Goal: Transaction & Acquisition: Obtain resource

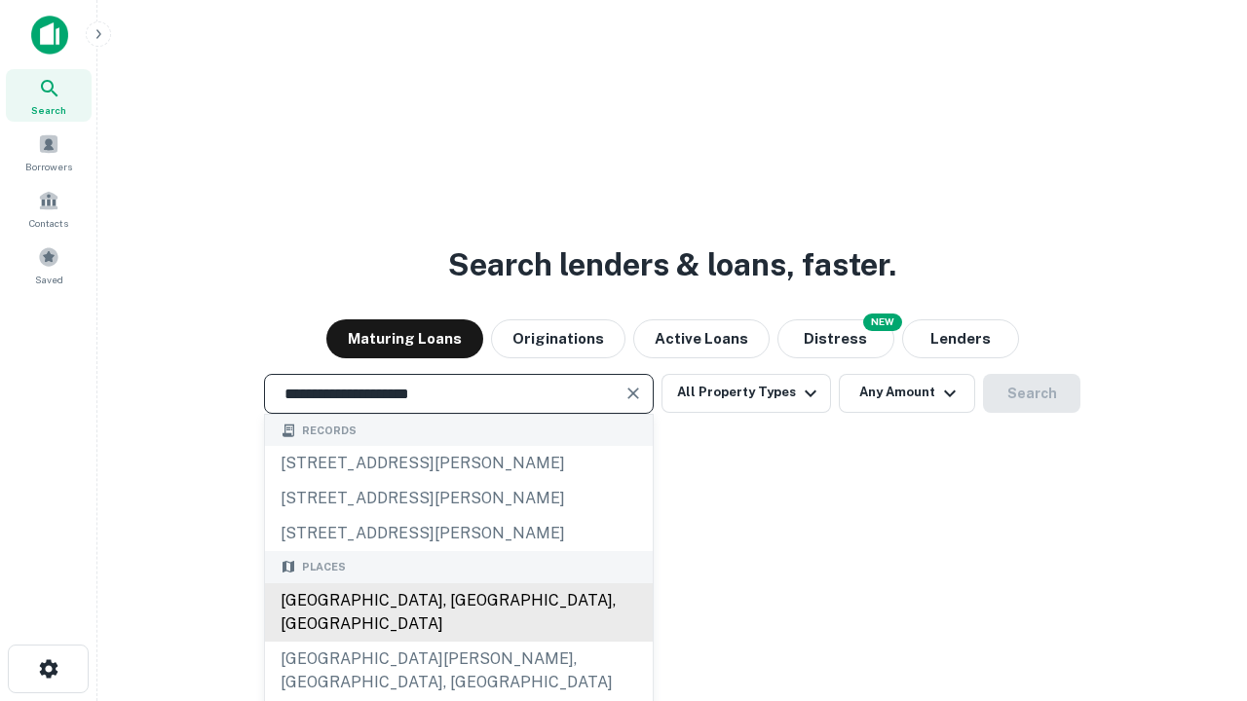
click at [458, 642] on div "Santa Monica, CA, USA" at bounding box center [459, 612] width 388 height 58
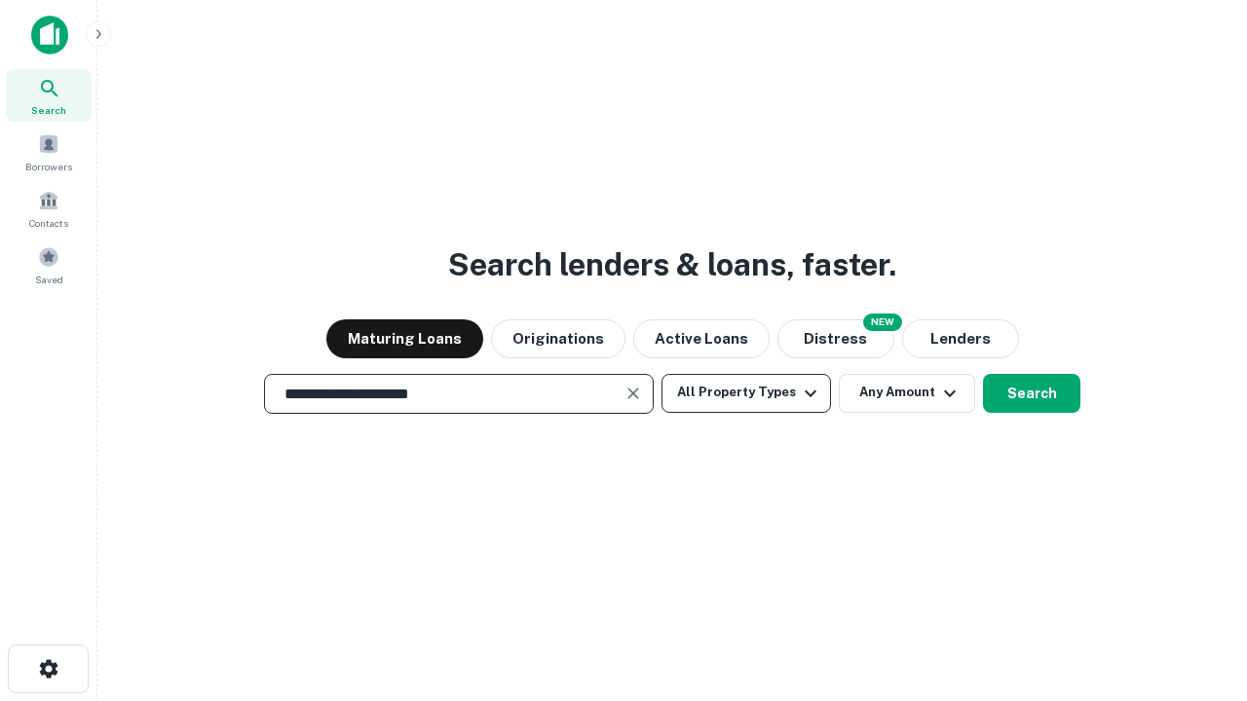
type input "**********"
click at [746, 393] on button "All Property Types" at bounding box center [745, 393] width 169 height 39
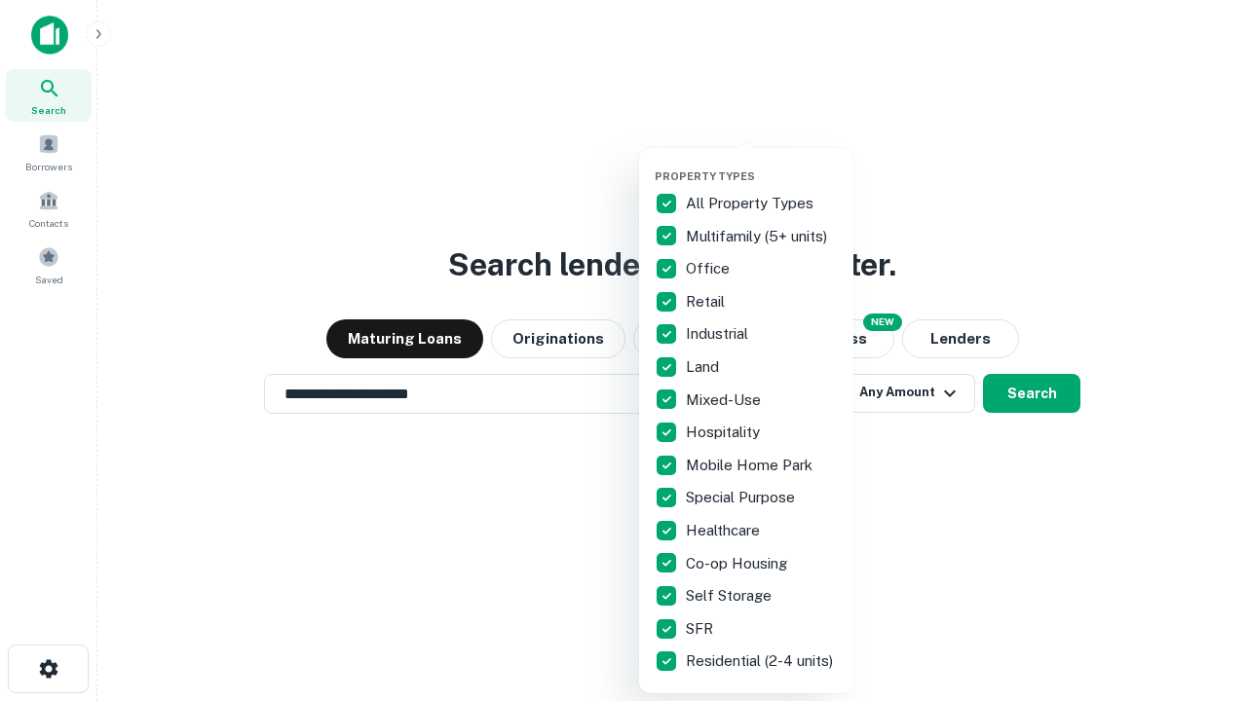
click at [762, 164] on button "button" at bounding box center [761, 164] width 214 height 1
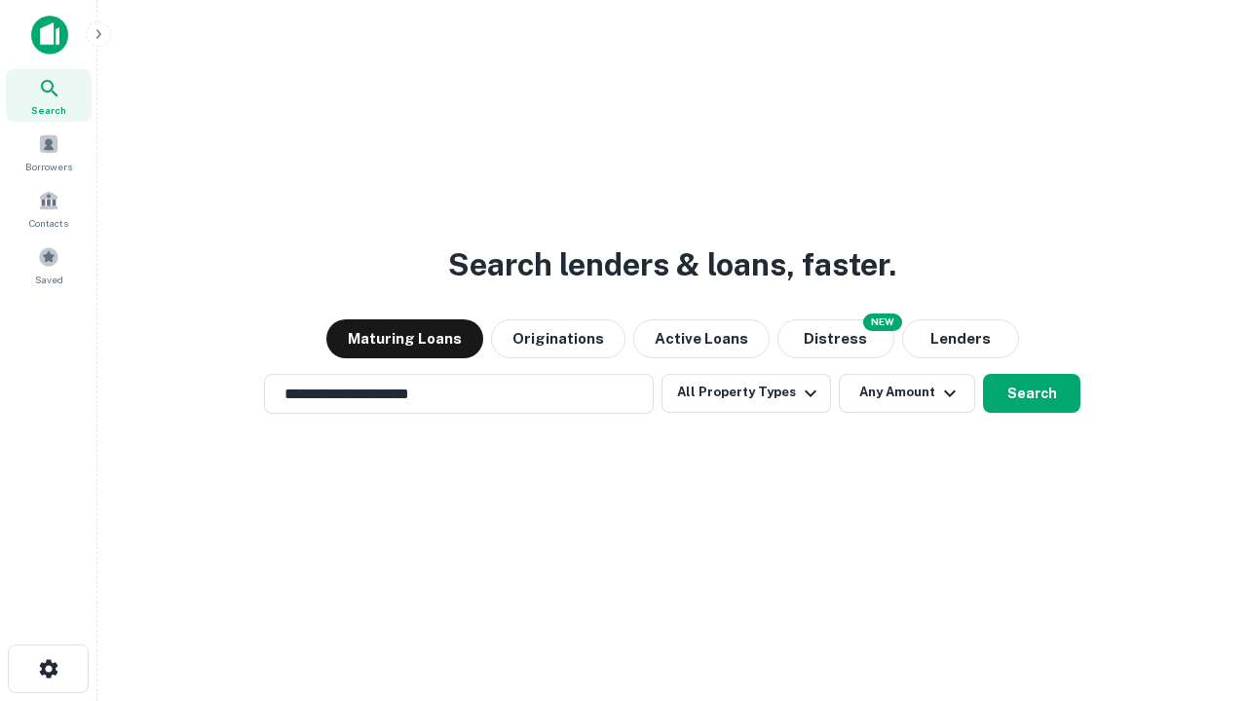
scroll to position [12, 235]
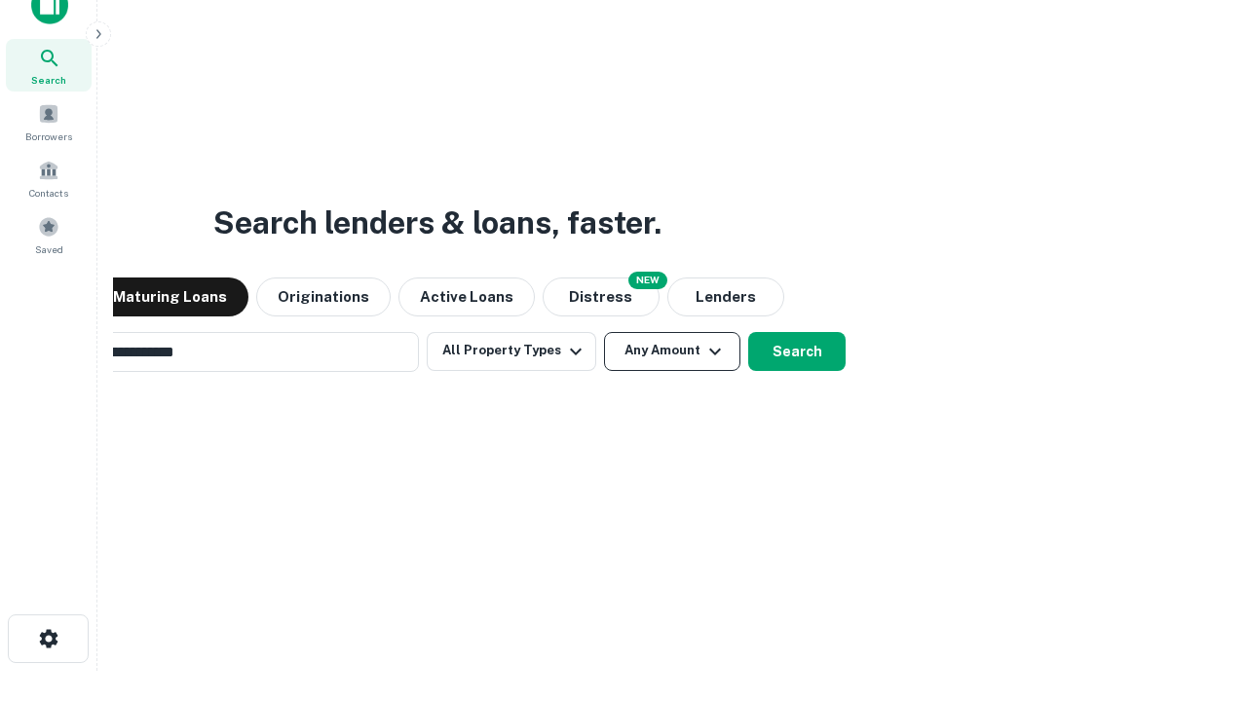
click at [604, 332] on button "Any Amount" at bounding box center [672, 351] width 136 height 39
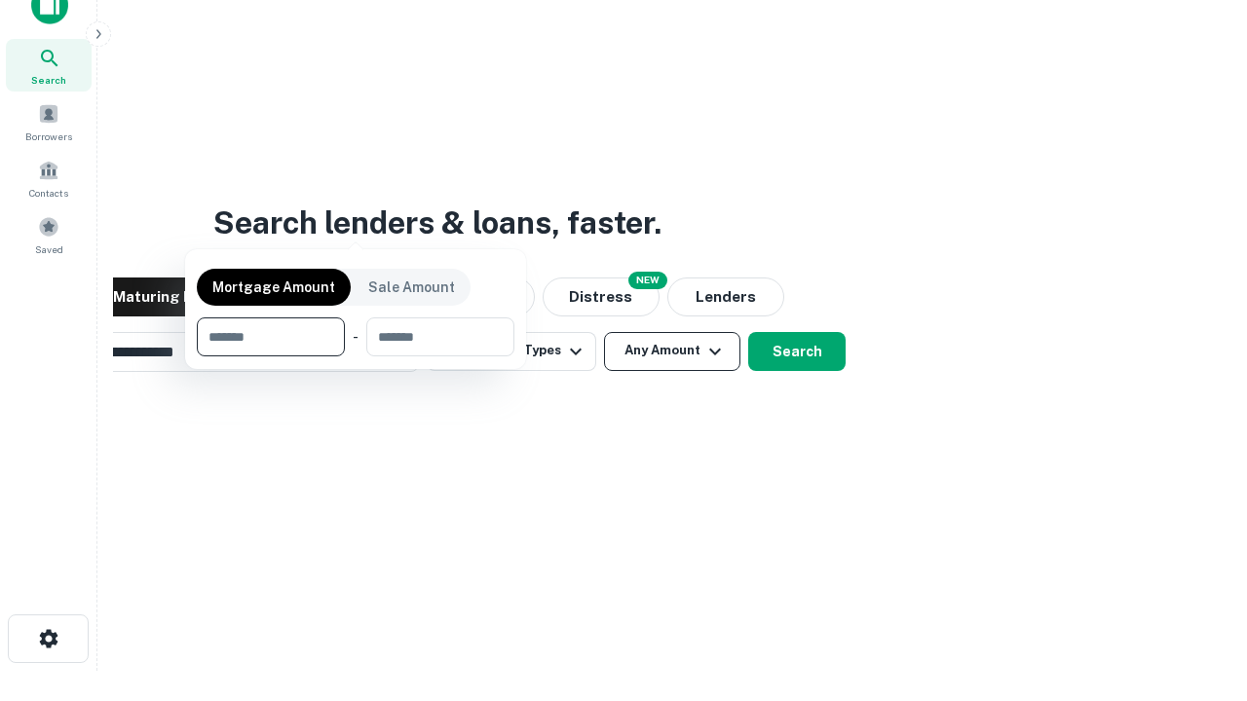
scroll to position [31, 0]
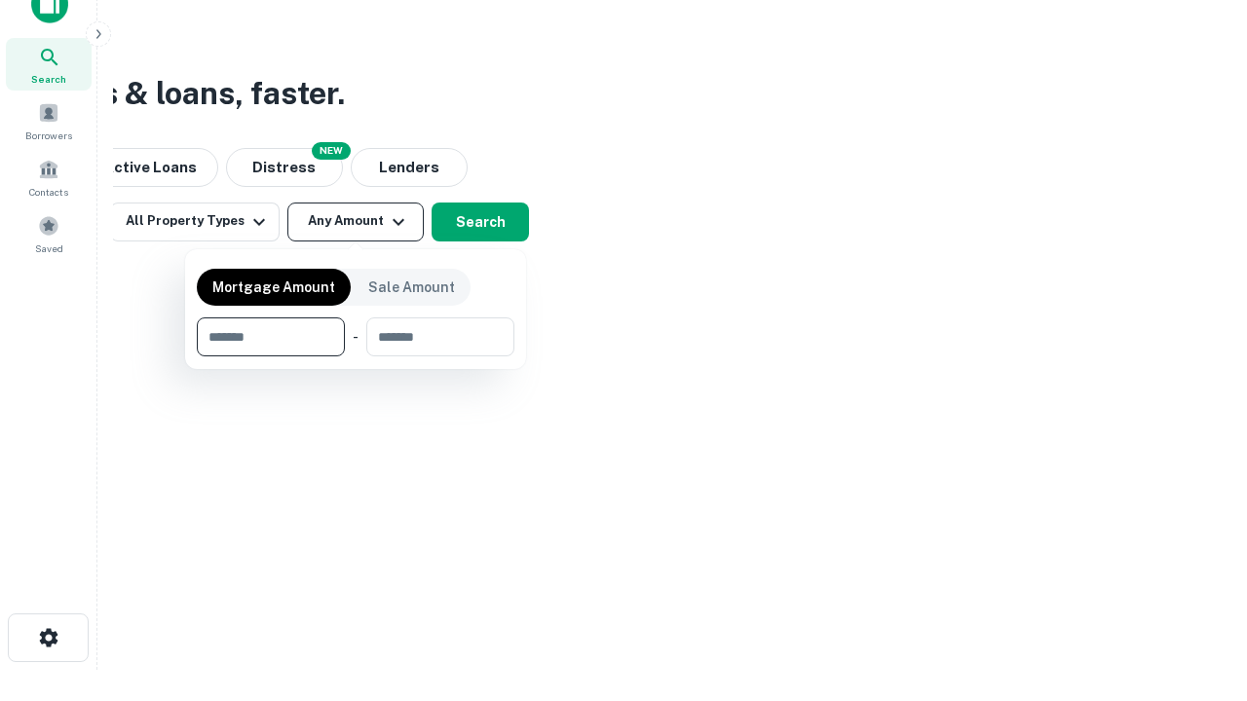
type input "*******"
click at [355, 356] on button "button" at bounding box center [356, 356] width 318 height 1
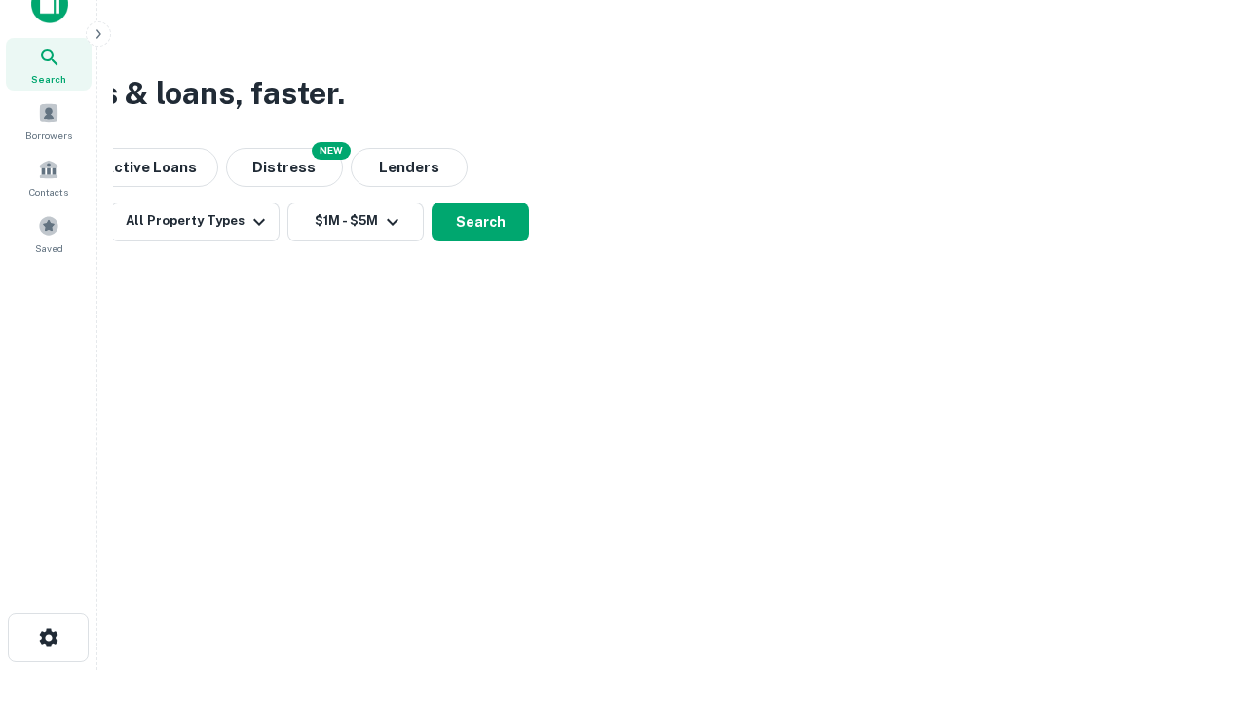
scroll to position [12, 359]
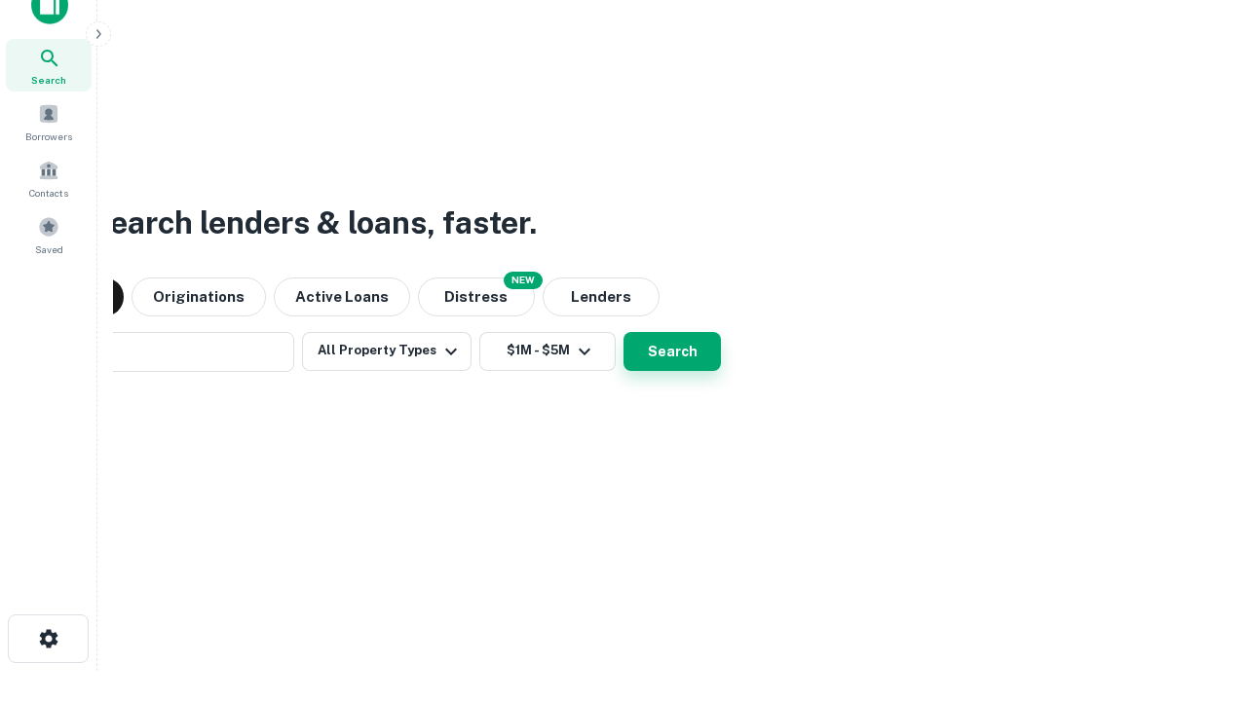
click at [623, 332] on button "Search" at bounding box center [671, 351] width 97 height 39
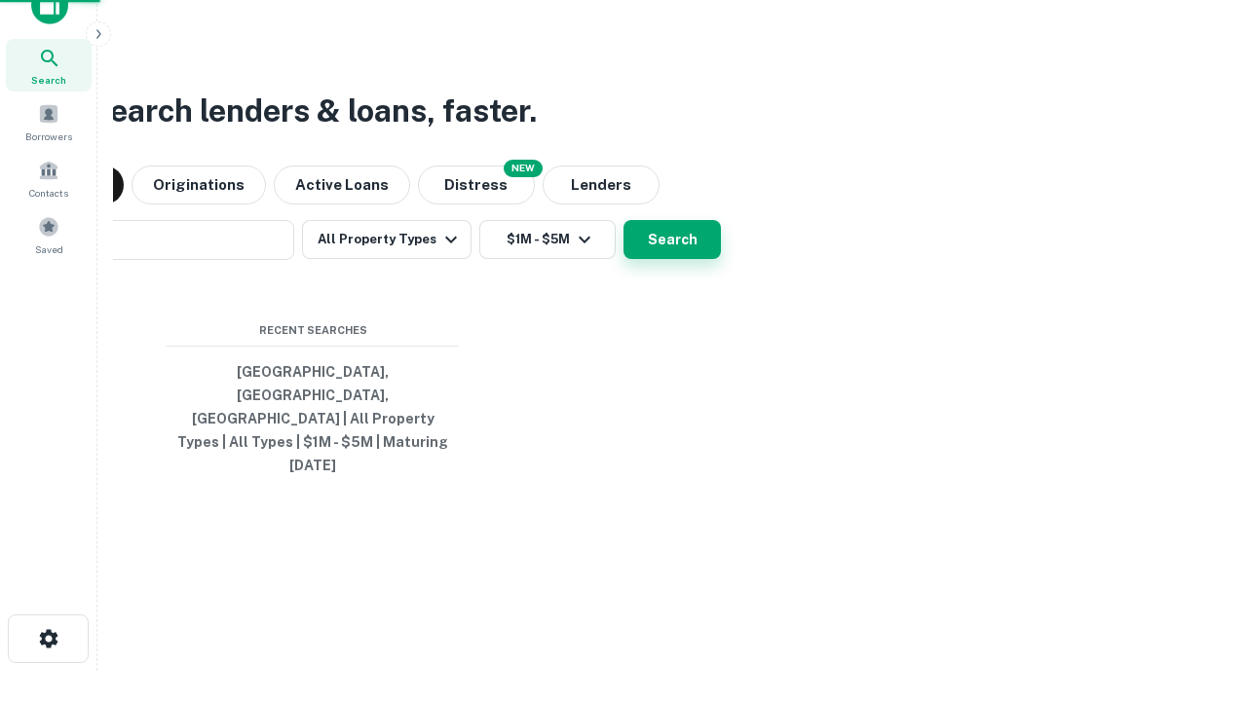
scroll to position [52, 551]
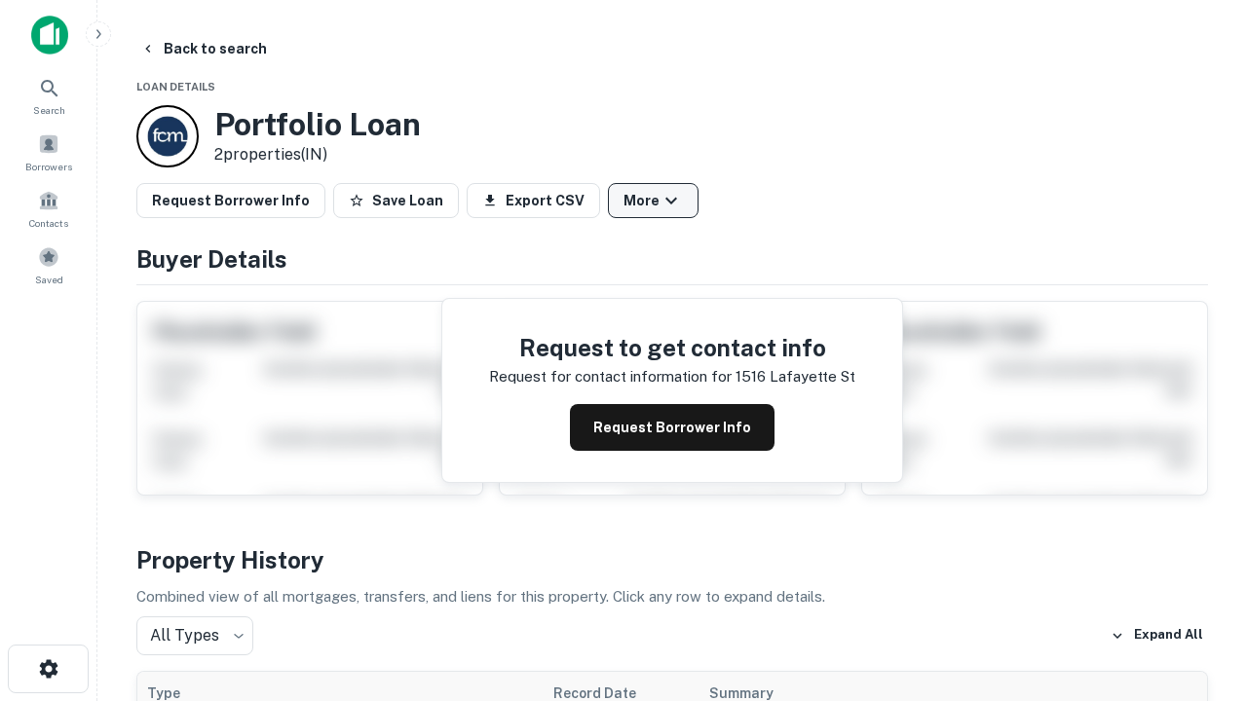
click at [653, 201] on button "More" at bounding box center [653, 200] width 91 height 35
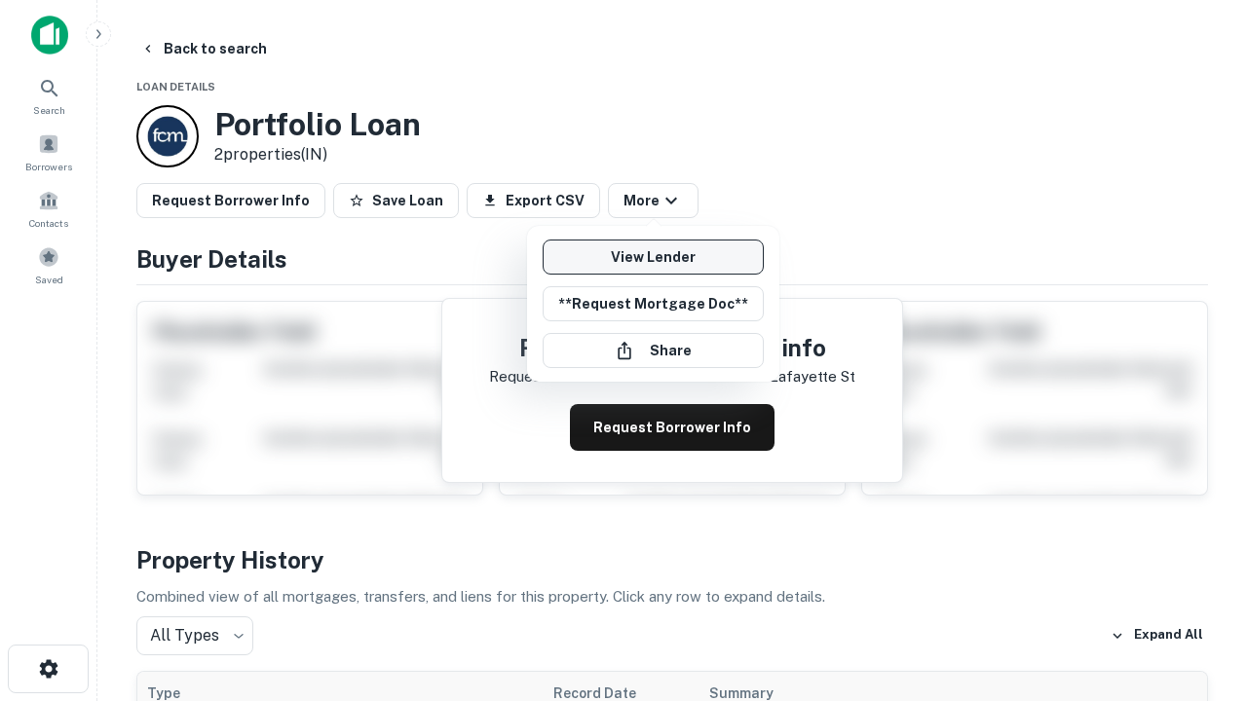
click at [653, 257] on link "View Lender" at bounding box center [652, 257] width 221 height 35
